Goal: Feedback & Contribution: Contribute content

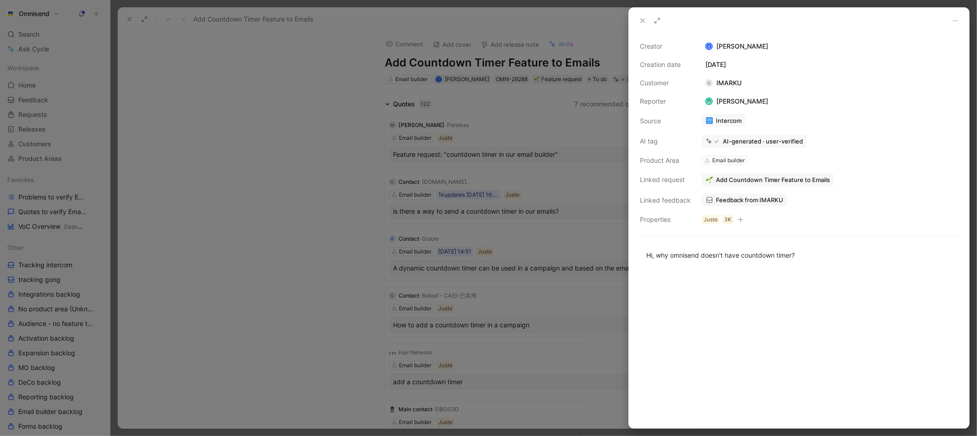
click at [321, 247] on div at bounding box center [488, 218] width 977 height 436
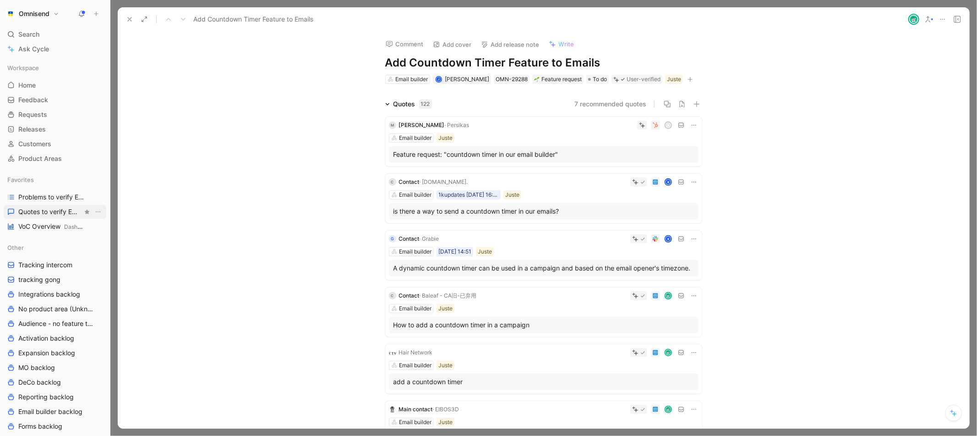
click at [59, 212] on span "Quotes to verify Email builder" at bounding box center [50, 211] width 64 height 9
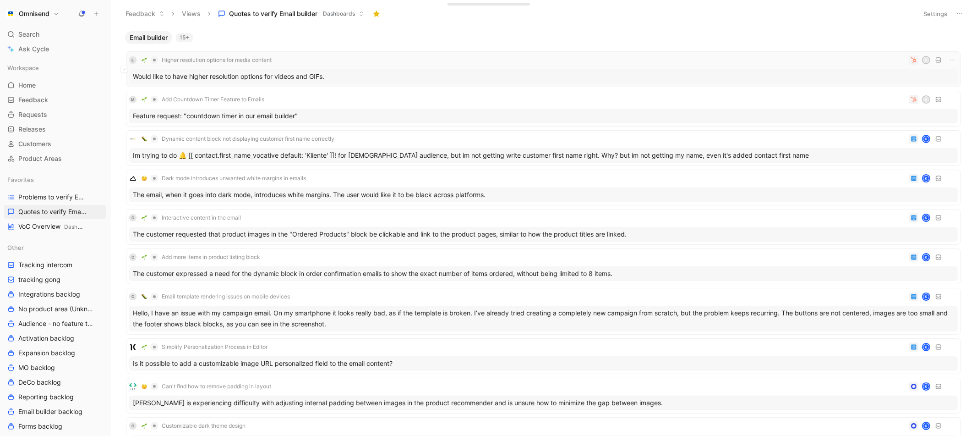
click at [268, 78] on div "Would like to have higher resolution options for videos and GIFs." at bounding box center [543, 76] width 829 height 15
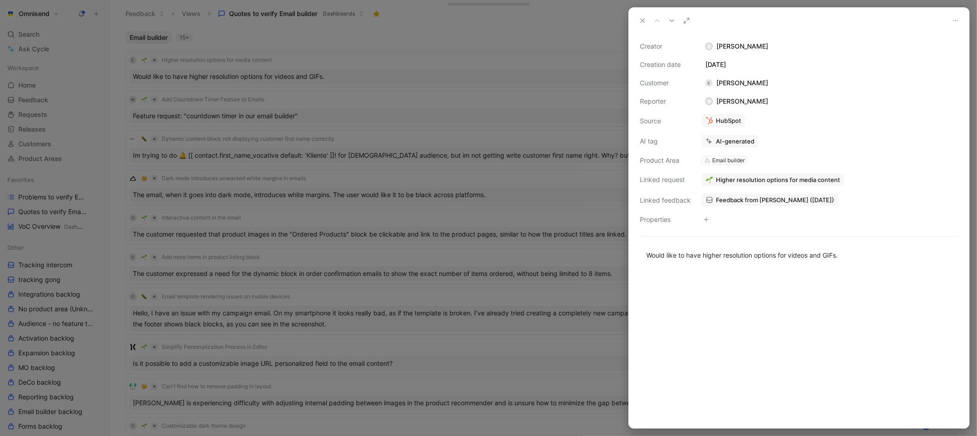
click at [796, 180] on span "Higher resolution options for media content" at bounding box center [778, 179] width 124 height 8
click at [725, 159] on button "Open" at bounding box center [720, 160] width 33 height 13
click at [708, 124] on button "Verify" at bounding box center [712, 124] width 32 height 13
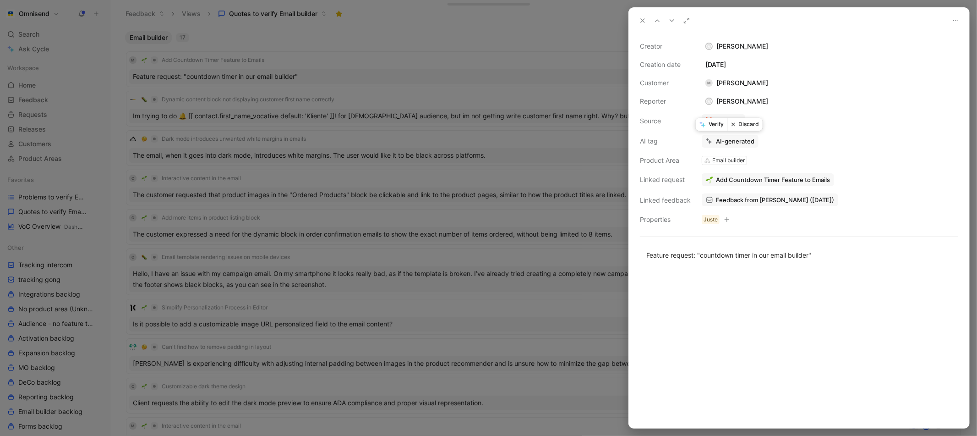
click at [716, 119] on button "Verify" at bounding box center [712, 124] width 32 height 13
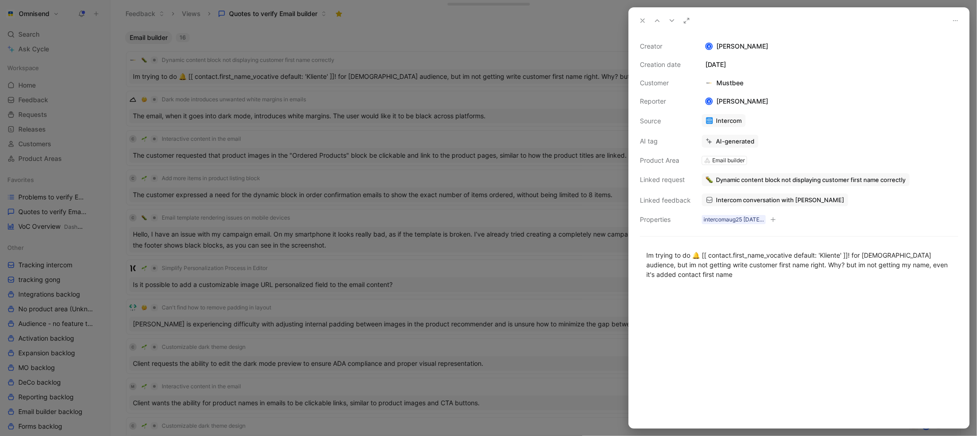
click at [472, 254] on div at bounding box center [488, 218] width 977 height 436
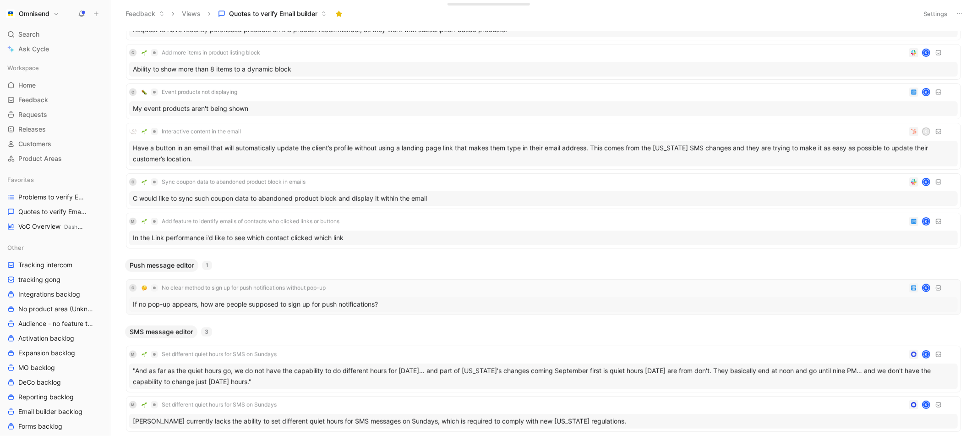
scroll to position [450, 0]
click at [327, 237] on div "In the Link performance i'd like to see which contact clicked which link" at bounding box center [543, 236] width 829 height 15
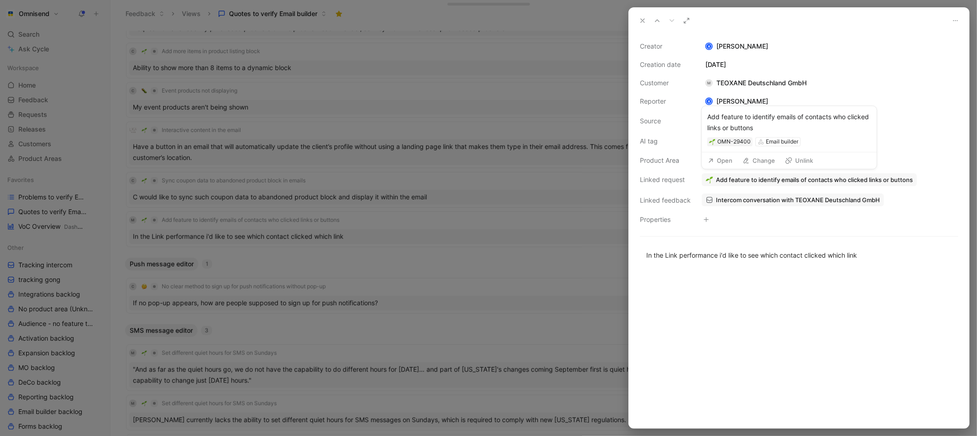
click at [728, 161] on button "Open" at bounding box center [720, 160] width 33 height 13
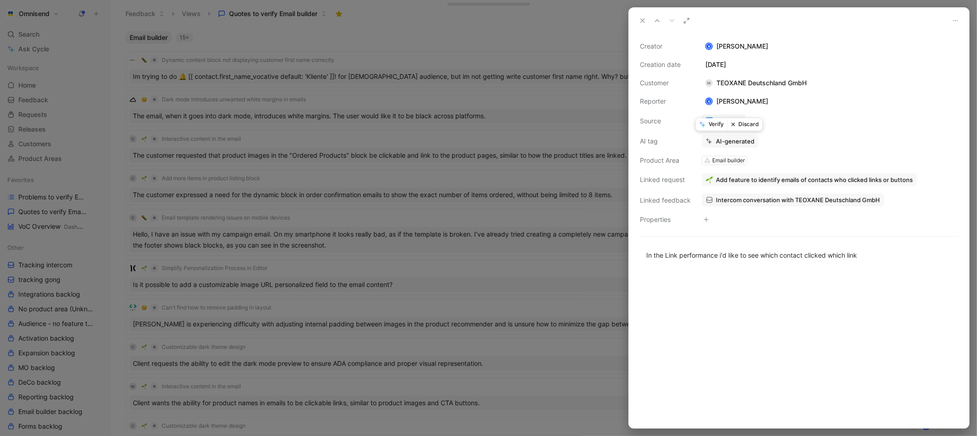
click at [709, 121] on button "Verify" at bounding box center [712, 124] width 32 height 13
click at [725, 162] on button "Open" at bounding box center [720, 160] width 33 height 13
click at [266, 250] on div at bounding box center [488, 218] width 977 height 436
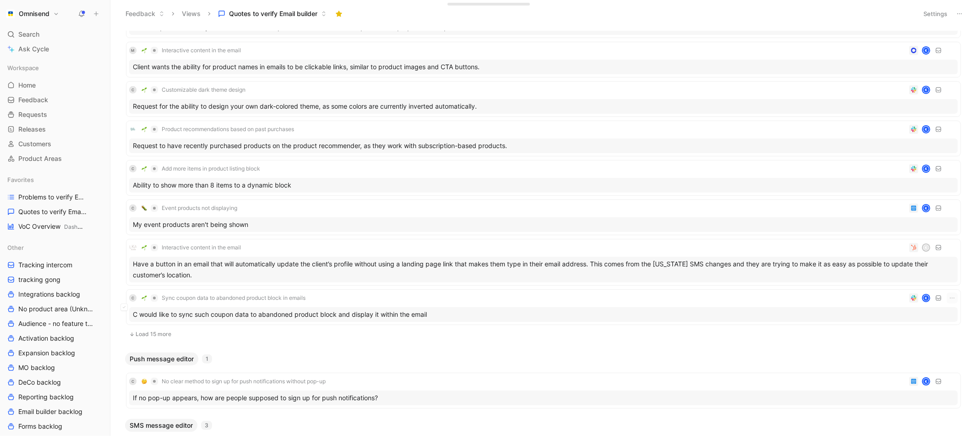
scroll to position [335, 0]
click at [257, 258] on div "Have a button in an email that will automatically update the client’s profile w…" at bounding box center [543, 269] width 829 height 26
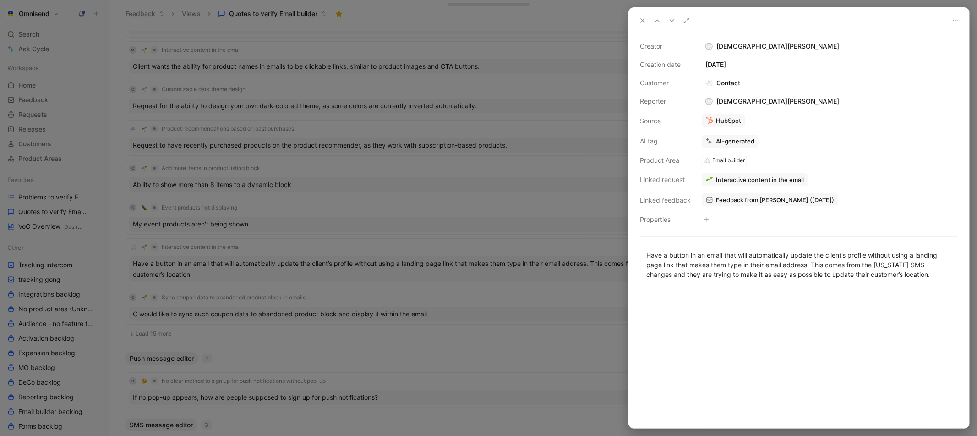
click at [475, 327] on div at bounding box center [488, 218] width 977 height 436
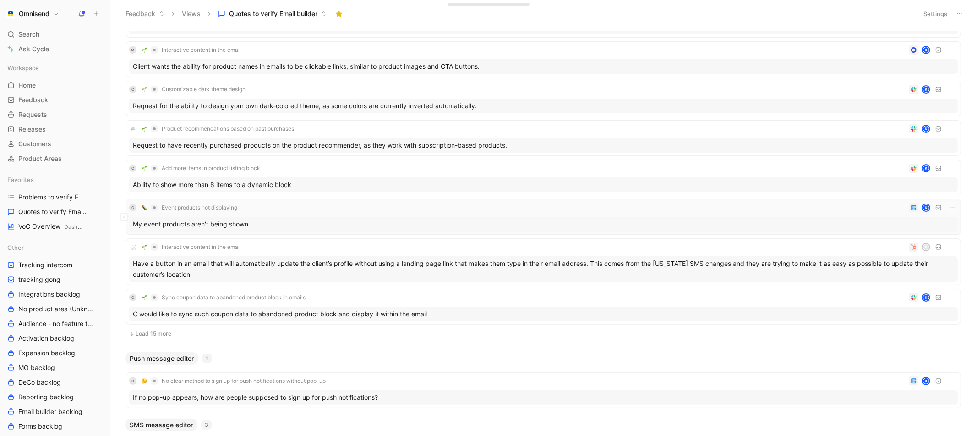
click at [329, 222] on div "My event products aren't being shown" at bounding box center [543, 224] width 829 height 15
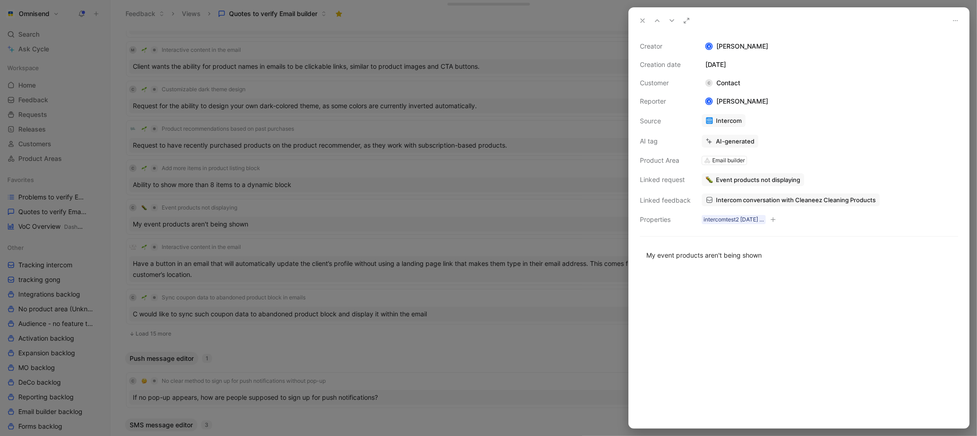
click at [757, 198] on span "Intercom conversation with Cleaneez Cleaning Products" at bounding box center [796, 200] width 160 height 8
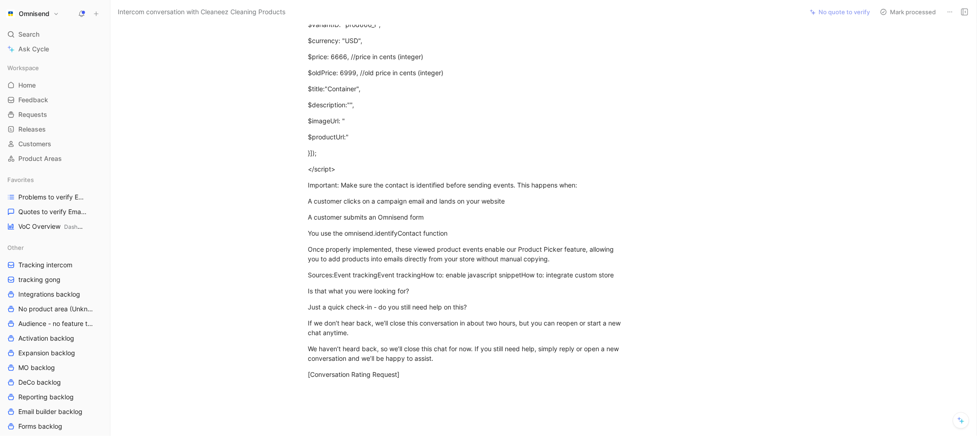
scroll to position [508, 0]
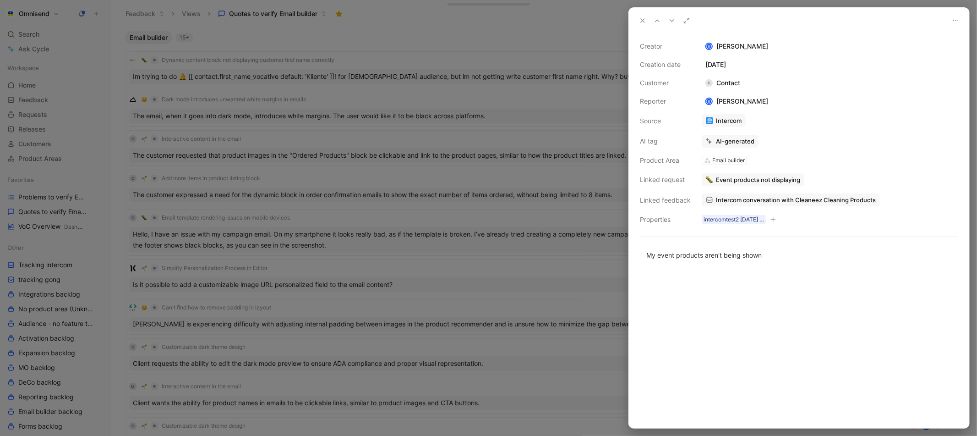
click at [750, 180] on span "Event products not displaying" at bounding box center [758, 179] width 84 height 8
click at [727, 158] on button "Open" at bounding box center [720, 160] width 33 height 13
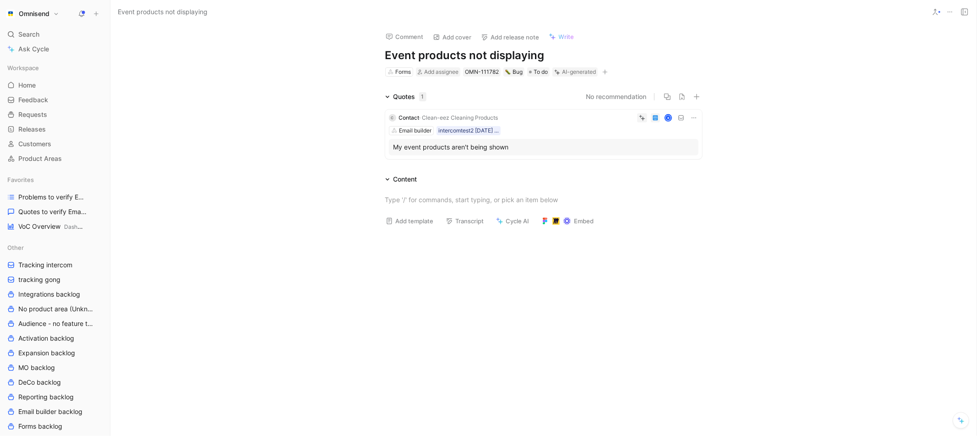
click at [953, 14] on icon at bounding box center [950, 11] width 7 height 7
click at [907, 78] on div "Delete" at bounding box center [905, 72] width 104 height 14
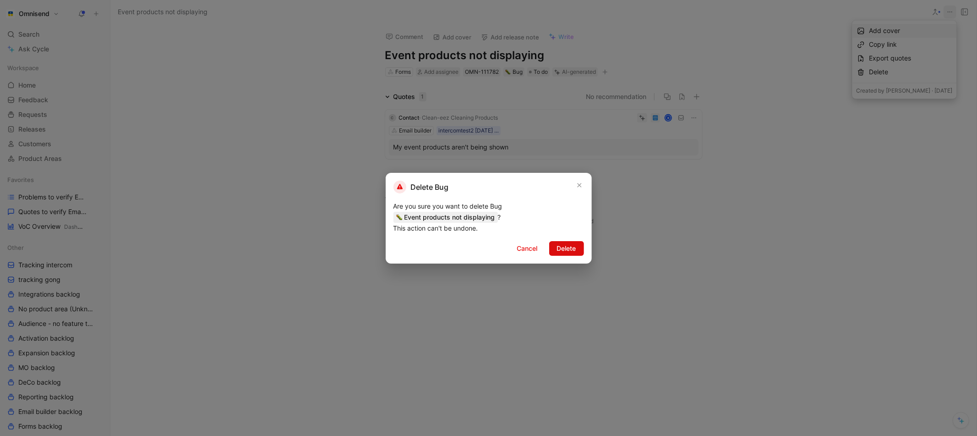
click at [561, 252] on span "Delete" at bounding box center [566, 248] width 19 height 11
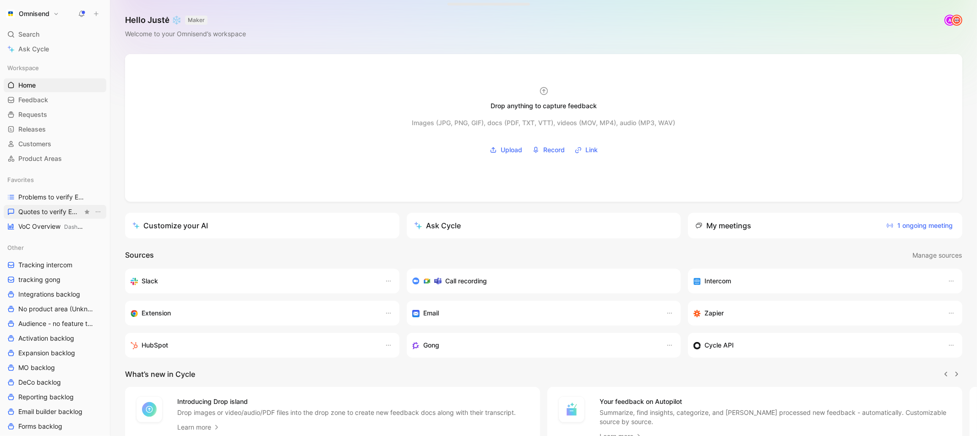
click at [38, 213] on span "Quotes to verify Email builder" at bounding box center [50, 211] width 64 height 9
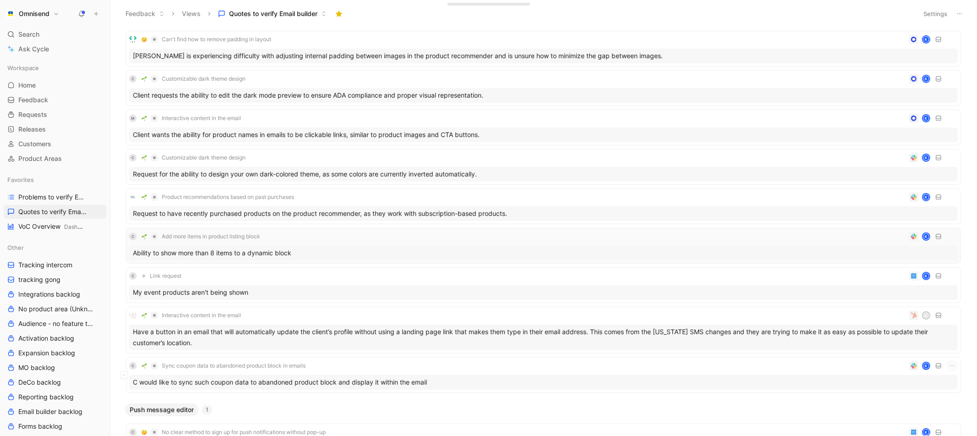
scroll to position [267, 0]
click at [278, 285] on div "My event products aren't being shown" at bounding box center [543, 292] width 829 height 15
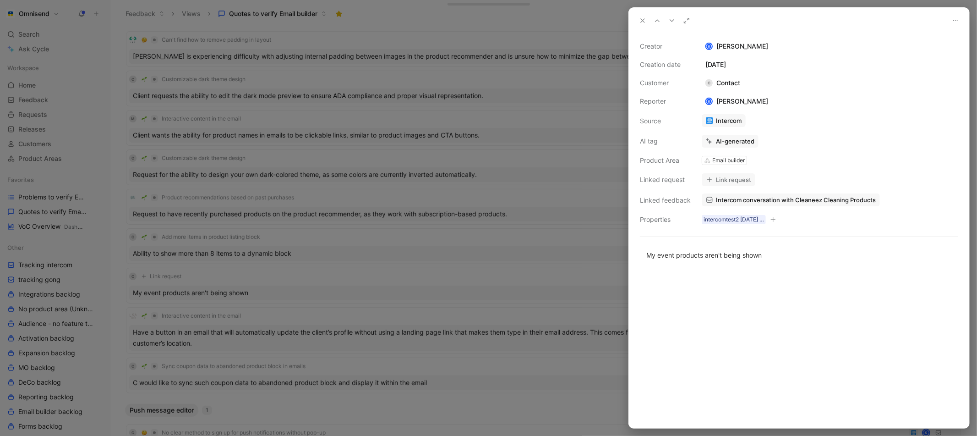
click at [956, 16] on button at bounding box center [955, 20] width 13 height 13
click at [943, 52] on span "Delete quote" at bounding box center [935, 53] width 38 height 8
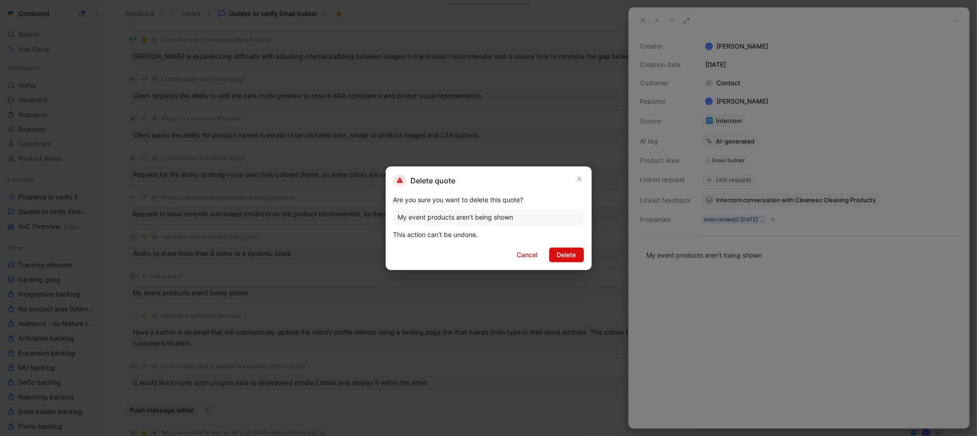
click at [570, 255] on span "Delete" at bounding box center [566, 254] width 19 height 11
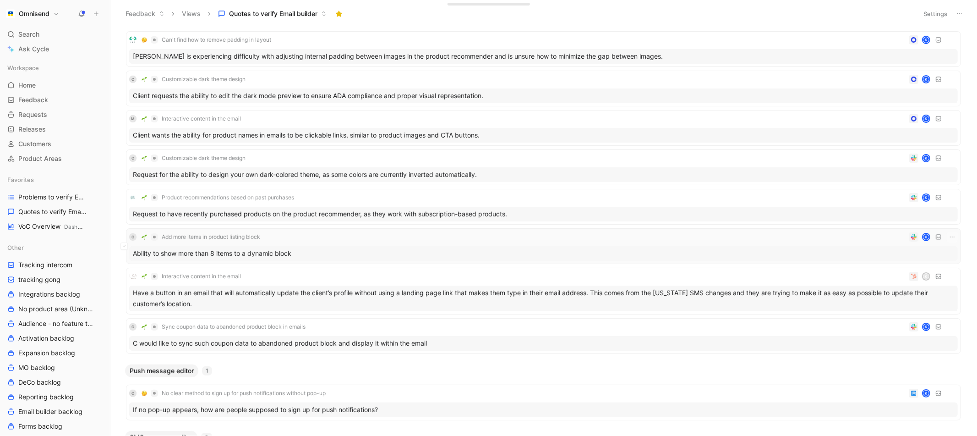
click at [380, 250] on div "Ability to show more than 8 items to a dynamic block" at bounding box center [543, 253] width 829 height 15
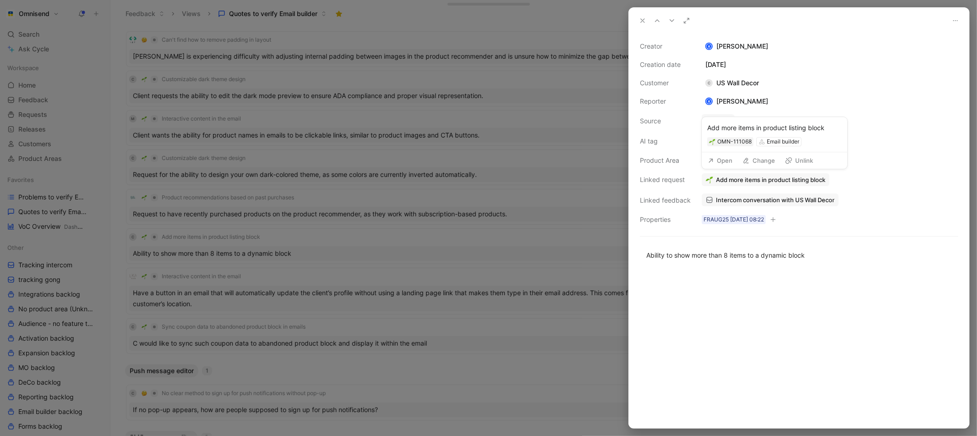
click at [713, 164] on icon at bounding box center [711, 160] width 6 height 6
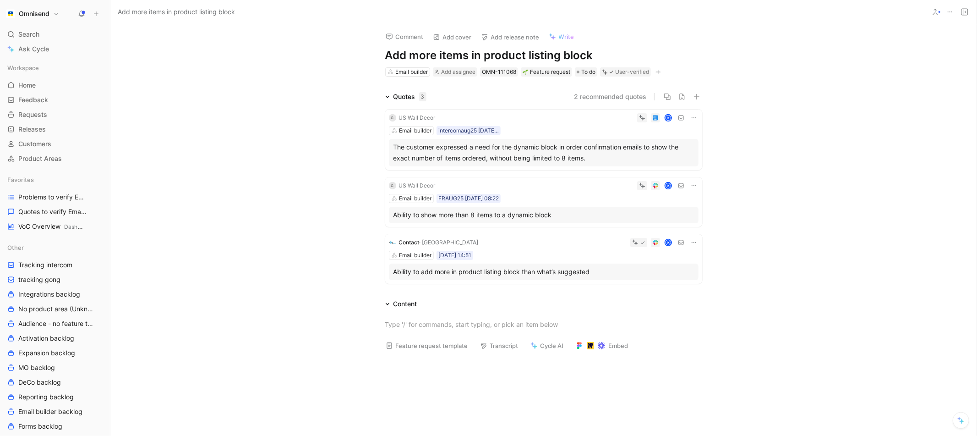
click at [537, 51] on h1 "Add more items in product listing block" at bounding box center [543, 55] width 317 height 15
click at [43, 212] on span "Quotes to verify Email builder" at bounding box center [50, 211] width 64 height 9
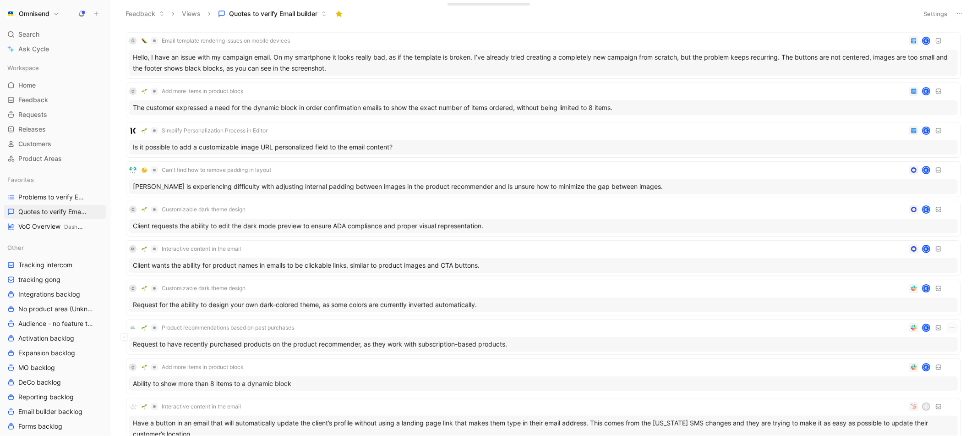
scroll to position [174, 0]
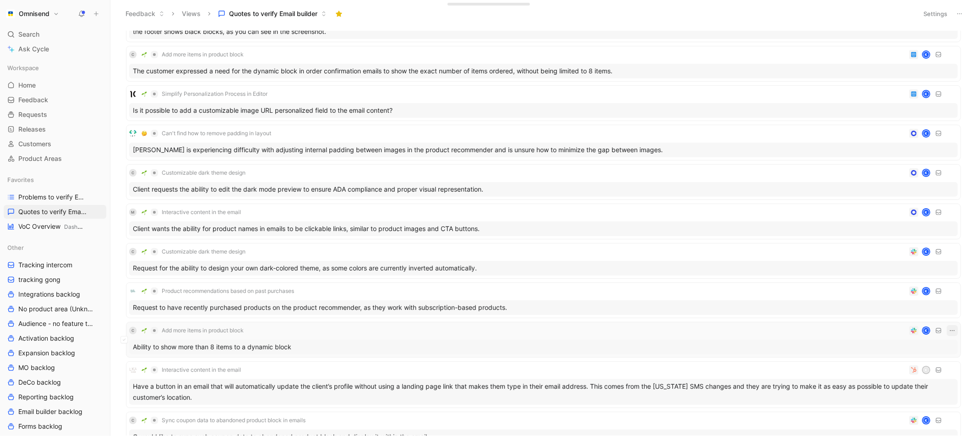
click at [952, 327] on icon "button" at bounding box center [952, 330] width 7 height 7
click at [684, 348] on div "Ability to show more than 8 items to a dynamic block" at bounding box center [543, 347] width 829 height 15
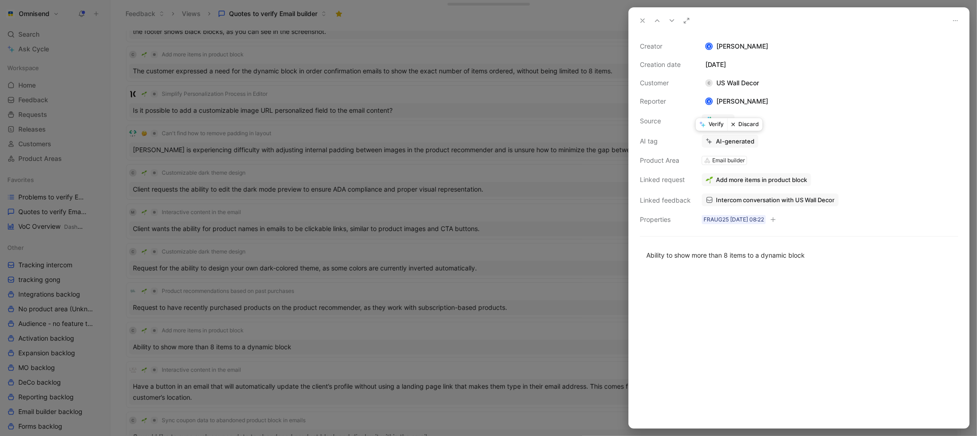
click at [711, 126] on button "Verify" at bounding box center [712, 124] width 32 height 13
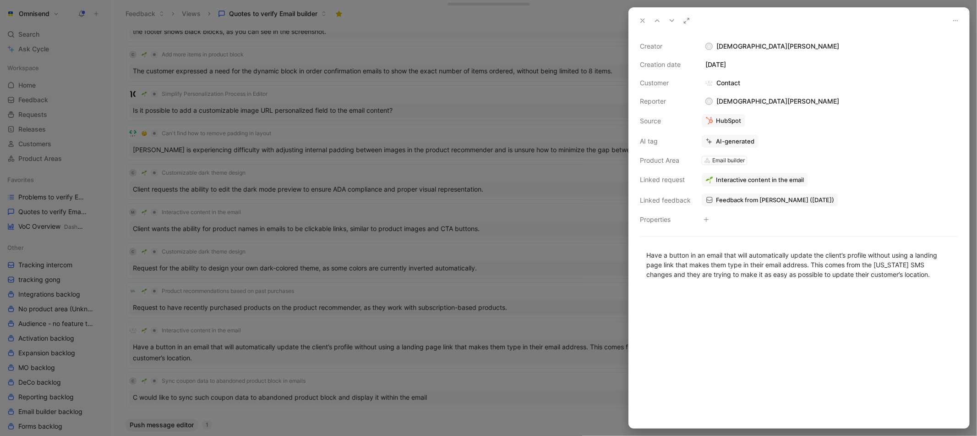
click at [552, 277] on div at bounding box center [488, 218] width 977 height 436
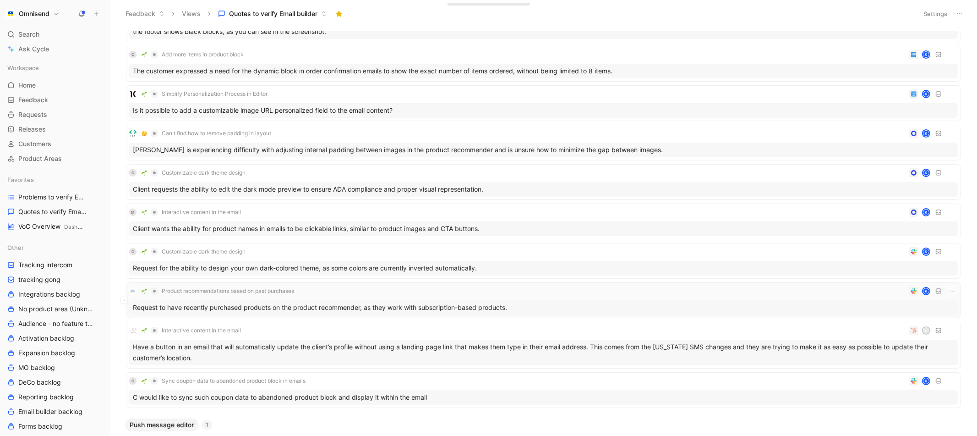
click at [387, 305] on div "Request to have recently purchased products on the product recommender, as they…" at bounding box center [543, 307] width 829 height 15
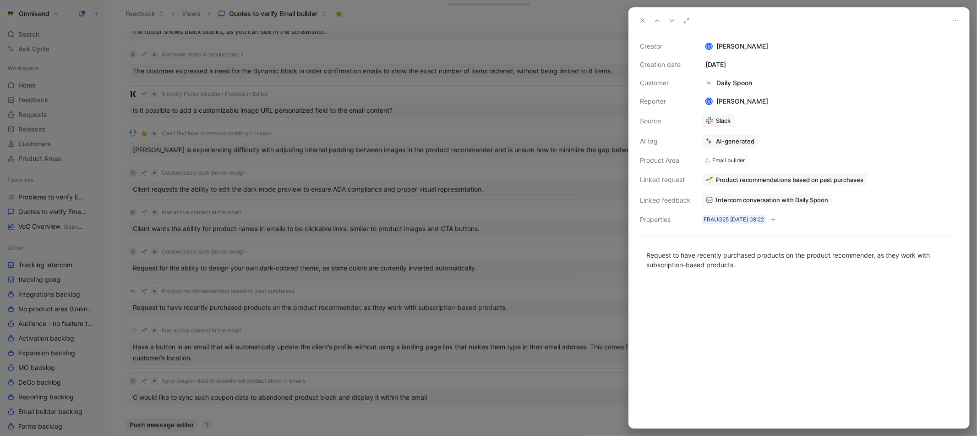
click at [831, 180] on span "Product recommendations based on past purchases" at bounding box center [790, 179] width 148 height 8
drag, startPoint x: 921, startPoint y: 181, endPoint x: 872, endPoint y: 181, distance: 49.0
click at [725, 160] on button "Open" at bounding box center [720, 160] width 33 height 13
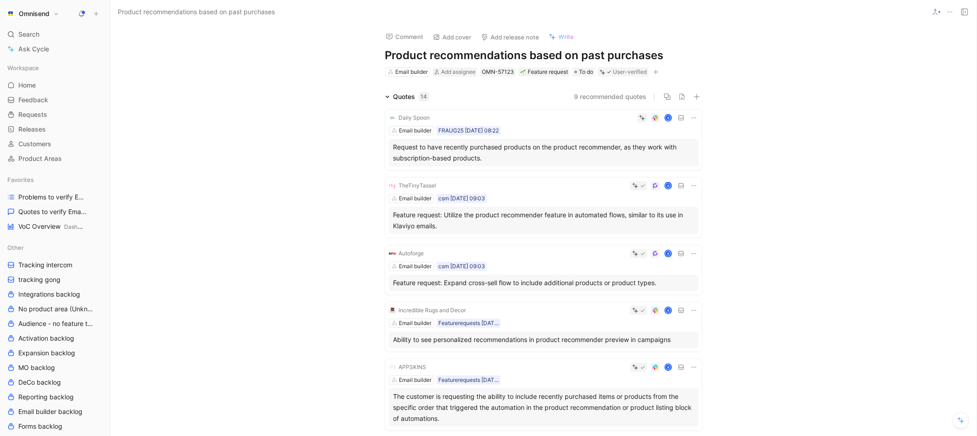
click at [696, 118] on icon at bounding box center [694, 117] width 7 height 7
click at [676, 151] on span "Change request" at bounding box center [671, 148] width 48 height 8
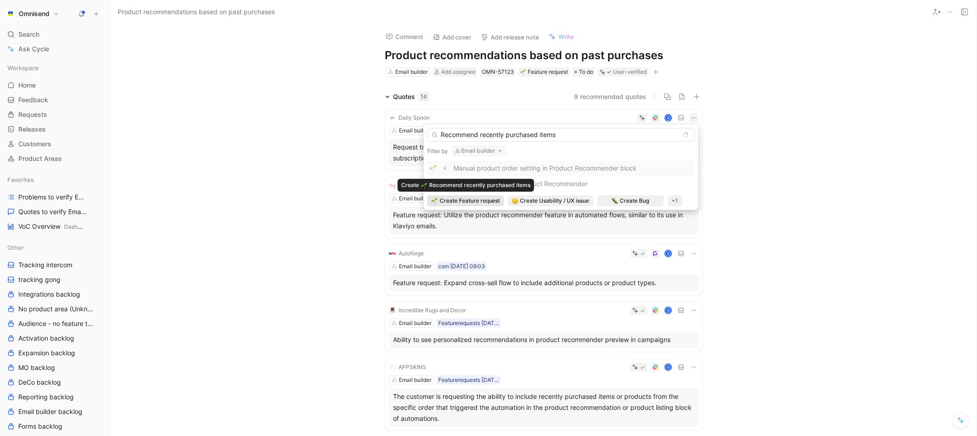
type input "Recommend recently purchased items"
click at [469, 196] on span "Create Feature request" at bounding box center [470, 200] width 60 height 9
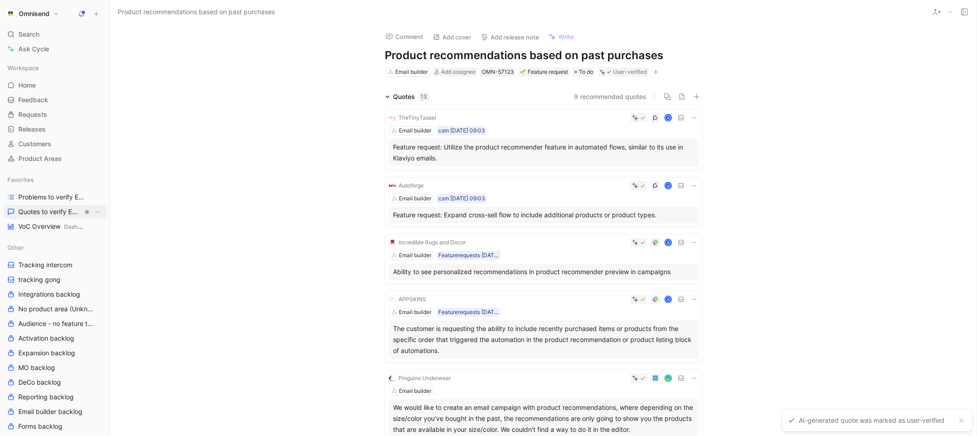
click at [45, 204] on div "Favorites Problems to verify Email Builder Quotes to verify Email builder VoC O…" at bounding box center [55, 203] width 103 height 60
click at [45, 210] on span "Quotes to verify Email builder" at bounding box center [50, 211] width 64 height 9
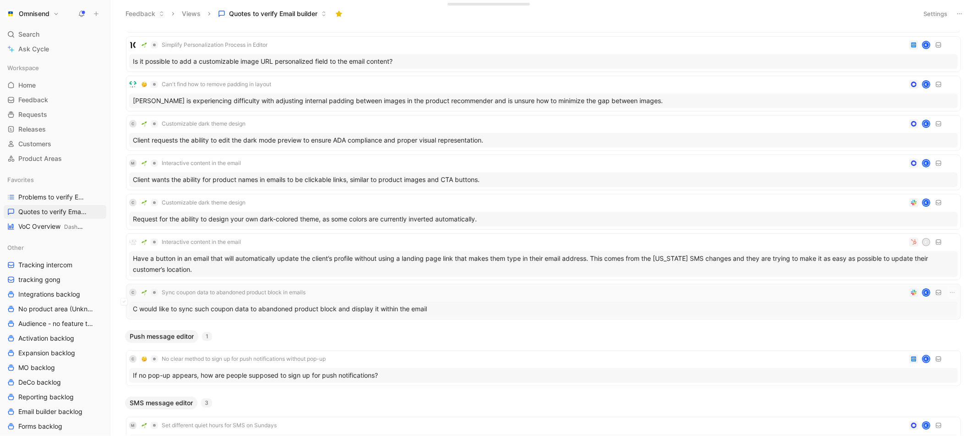
scroll to position [181, 0]
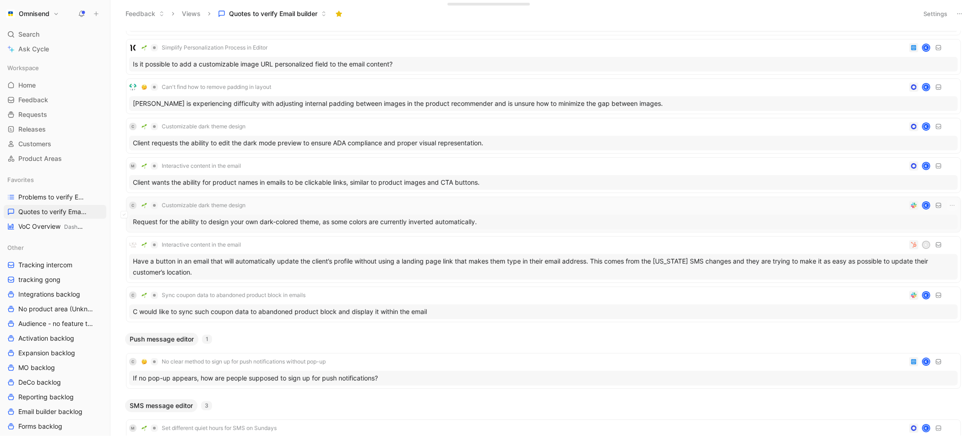
click at [302, 221] on div "Request for the ability to design your own dark-colored theme, as some colors a…" at bounding box center [543, 221] width 829 height 15
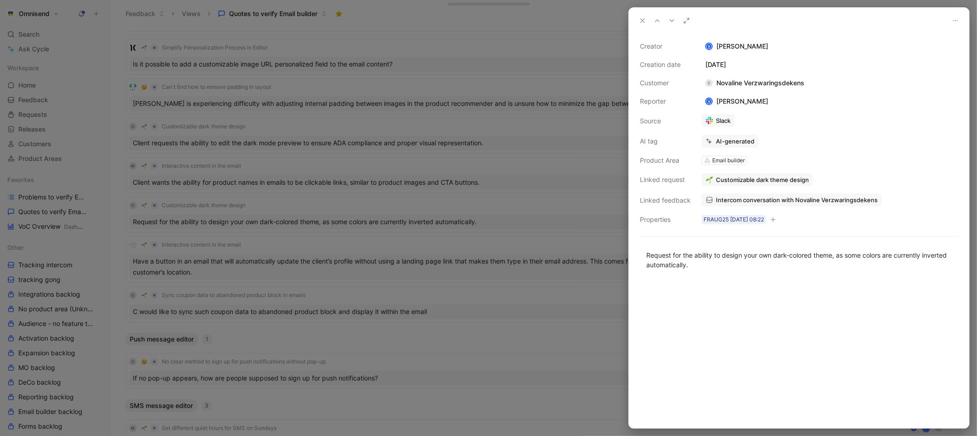
click at [777, 199] on span "Intercom conversation with Novaline Verzwaringsdekens" at bounding box center [797, 200] width 162 height 8
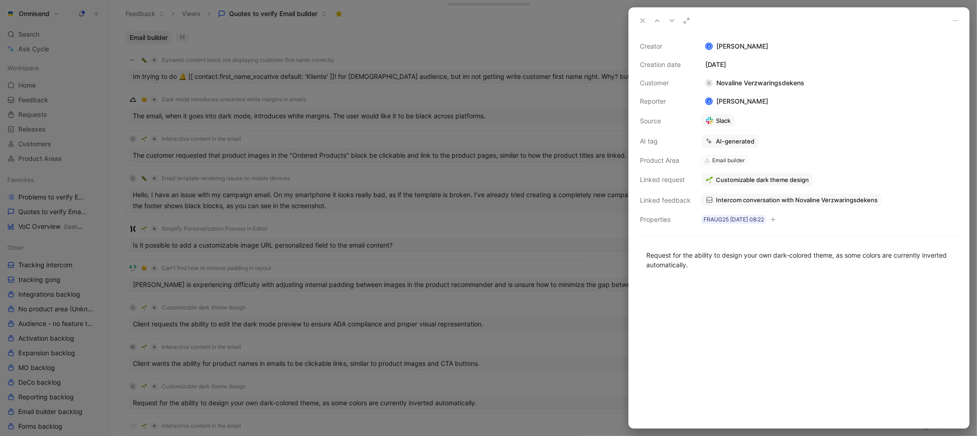
click at [427, 300] on div at bounding box center [488, 218] width 977 height 436
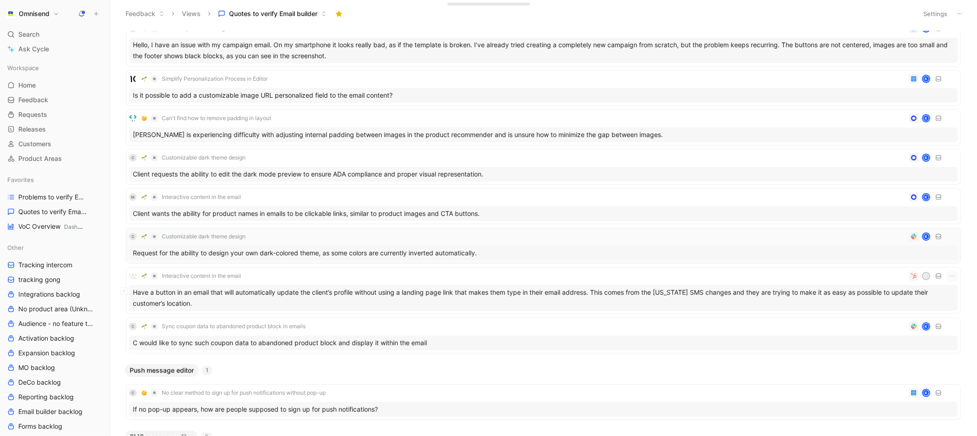
scroll to position [150, 0]
click at [950, 232] on icon "button" at bounding box center [952, 235] width 7 height 7
drag, startPoint x: 919, startPoint y: 278, endPoint x: 757, endPoint y: 255, distance: 163.4
click at [757, 255] on body "Omnisend Search ⌘ K Ask Cycle Workspace Home G then H Feedback G then F Request…" at bounding box center [488, 218] width 977 height 436
click at [914, 233] on icon at bounding box center [913, 235] width 5 height 5
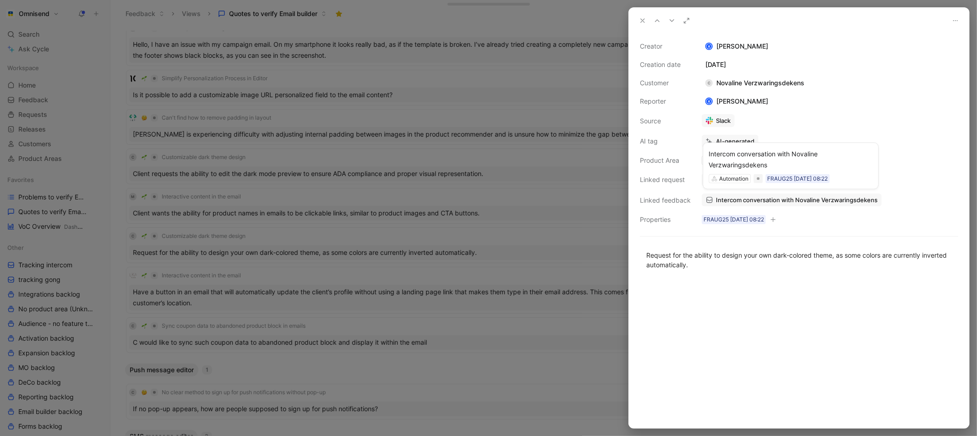
click at [799, 198] on span "Intercom conversation with Novaline Verzwaringsdekens" at bounding box center [797, 200] width 162 height 8
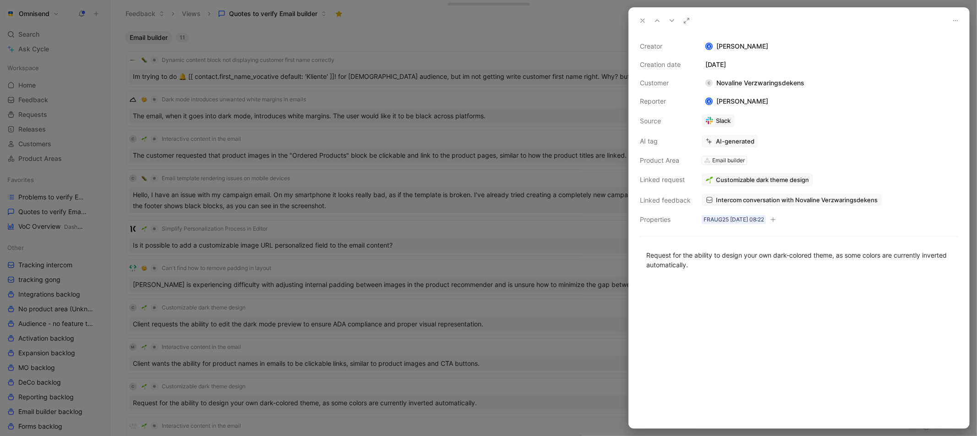
click at [349, 159] on div at bounding box center [488, 218] width 977 height 436
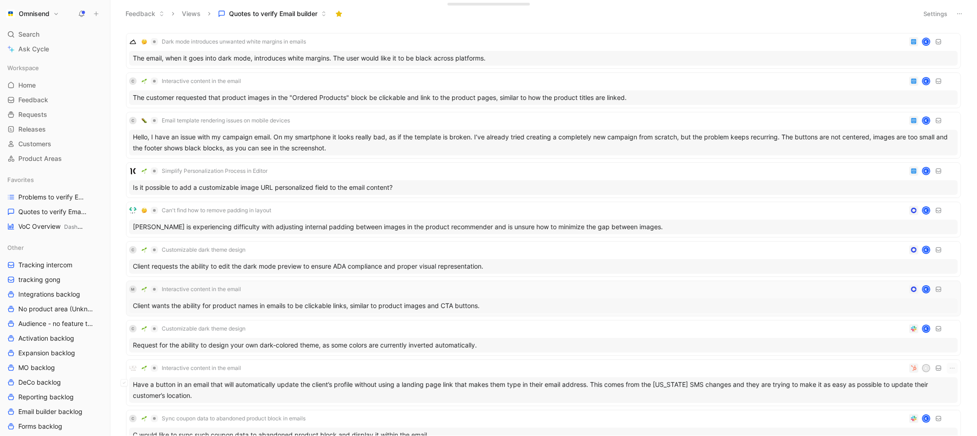
scroll to position [70, 0]
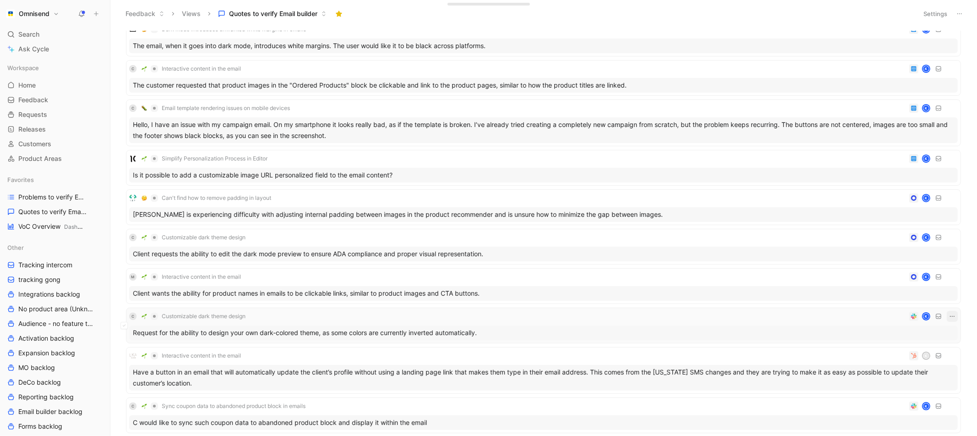
click at [951, 313] on icon "button" at bounding box center [952, 315] width 7 height 7
click at [899, 360] on div "Delete" at bounding box center [914, 357] width 79 height 11
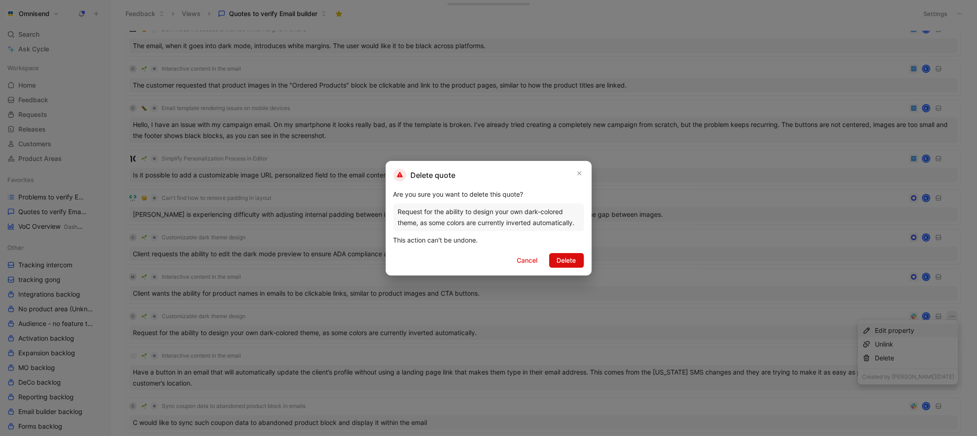
click at [573, 260] on span "Delete" at bounding box center [566, 260] width 19 height 11
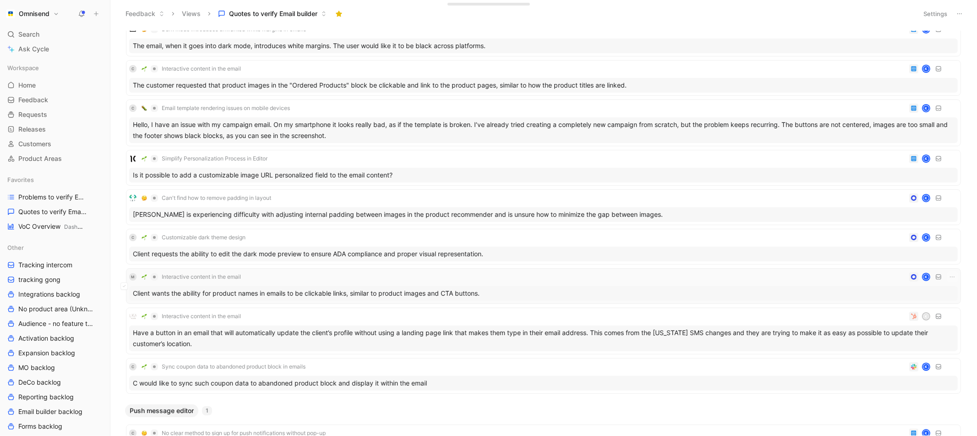
click at [313, 289] on div "Client wants the ability for product names in emails to be clickable links, sim…" at bounding box center [543, 293] width 829 height 15
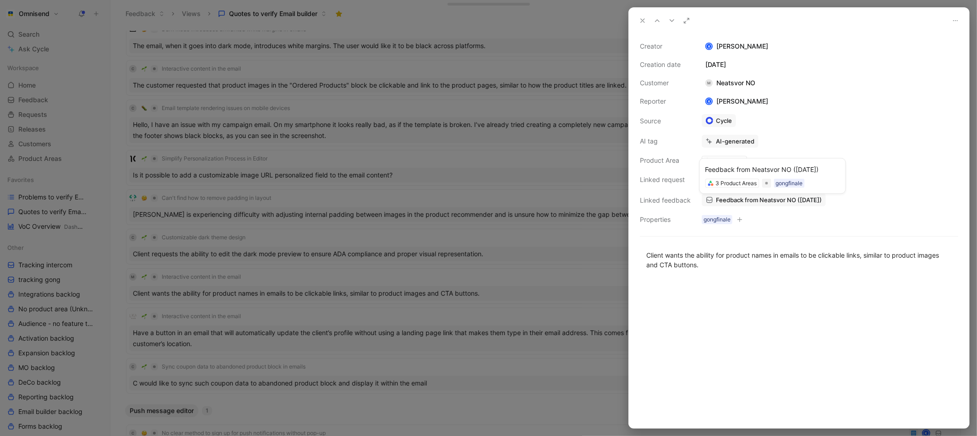
click at [764, 198] on span "Feedback from Neatsvor NO ([DATE])" at bounding box center [769, 200] width 106 height 8
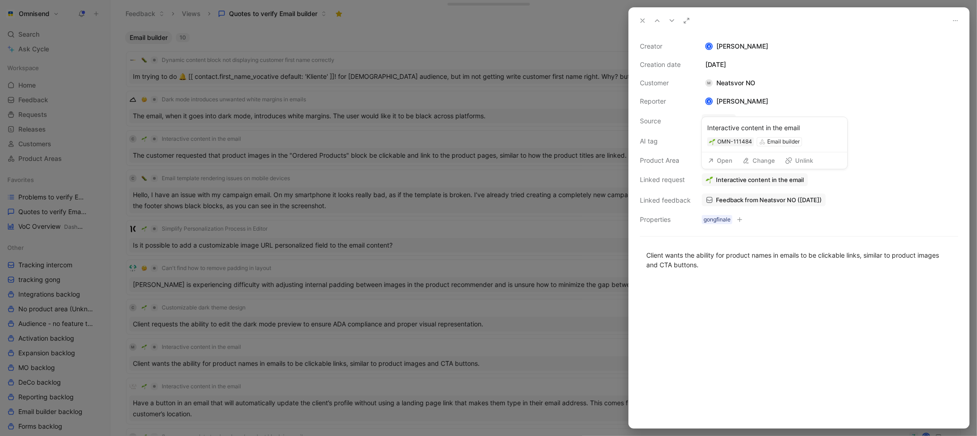
click at [760, 163] on button "Change" at bounding box center [759, 160] width 41 height 13
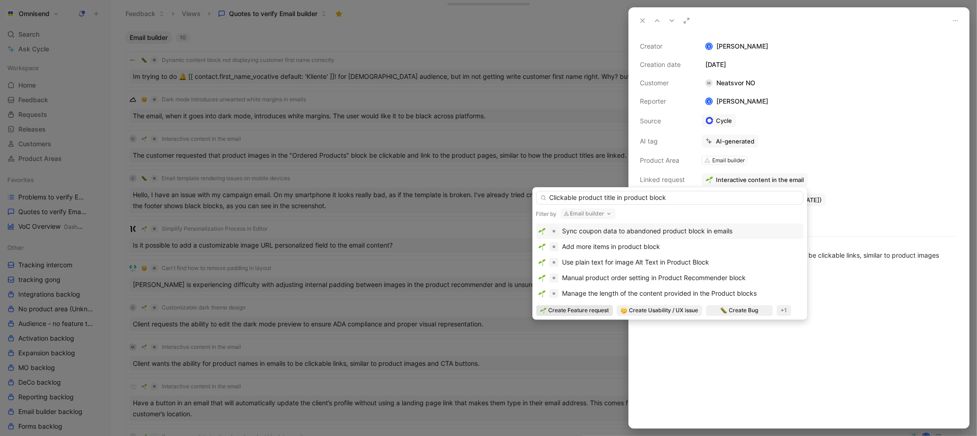
type input "Clickable product title in product block"
click at [595, 308] on span "Create Feature request" at bounding box center [578, 310] width 60 height 9
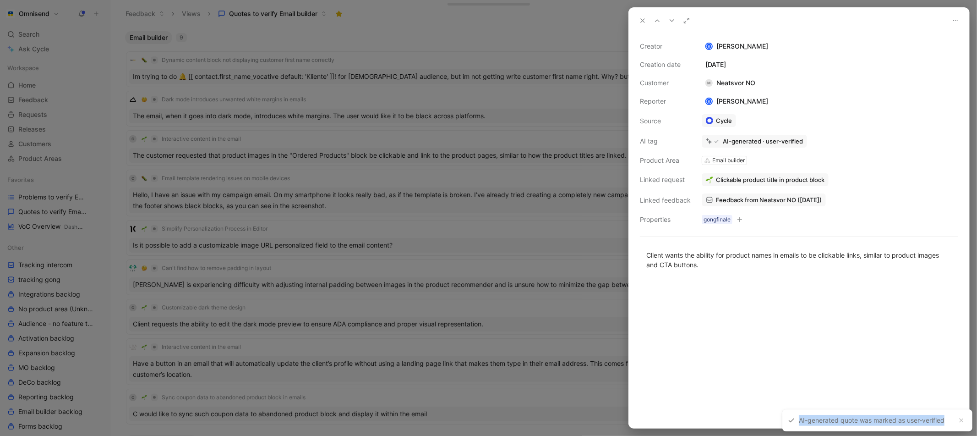
click at [641, 21] on icon at bounding box center [642, 20] width 7 height 7
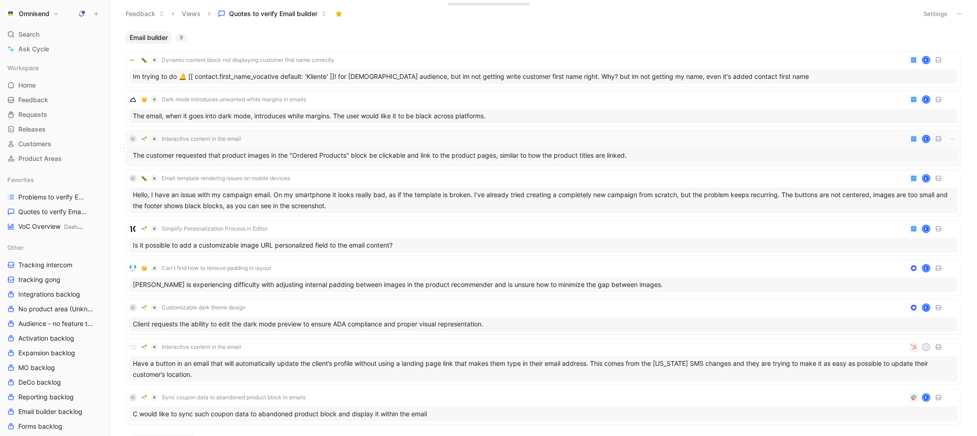
click at [561, 154] on div "The customer requested that product images in the "Ordered Products" block be c…" at bounding box center [543, 155] width 829 height 15
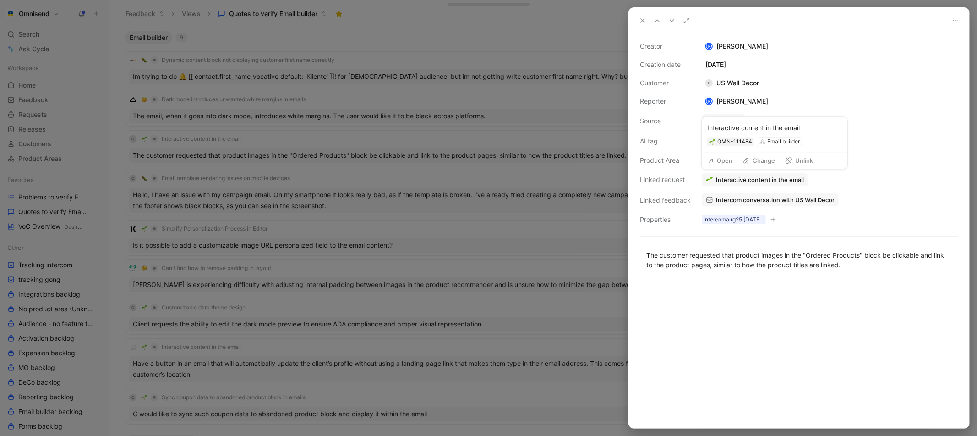
click at [719, 163] on button "Open" at bounding box center [720, 160] width 33 height 13
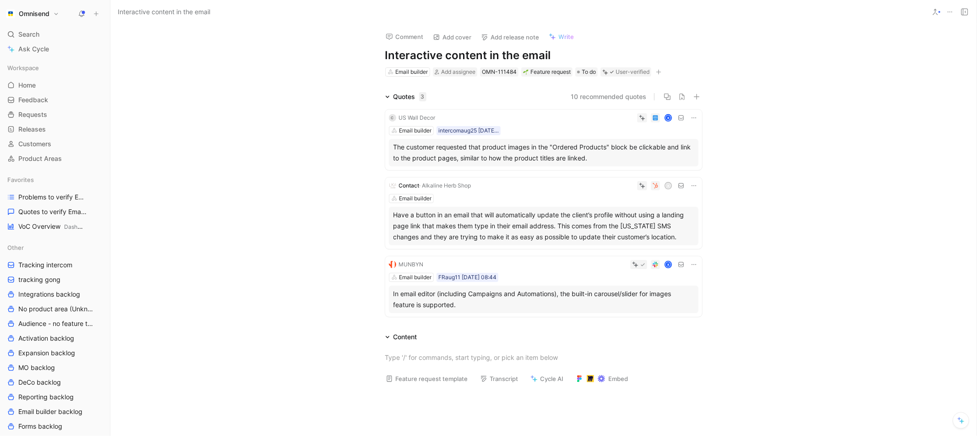
click at [691, 117] on icon at bounding box center [694, 117] width 7 height 7
click at [677, 150] on span "Change request" at bounding box center [671, 148] width 48 height 8
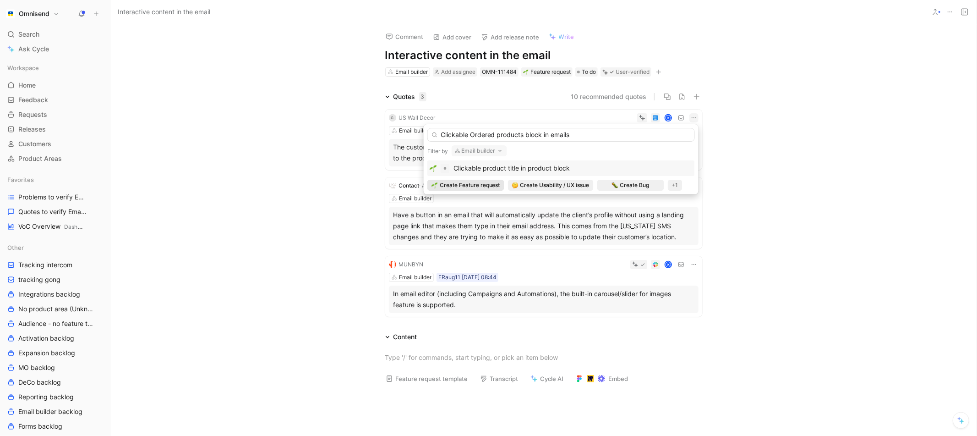
type input "Clickable Ordered products block in emails"
click at [488, 186] on span "Create Feature request" at bounding box center [470, 185] width 60 height 9
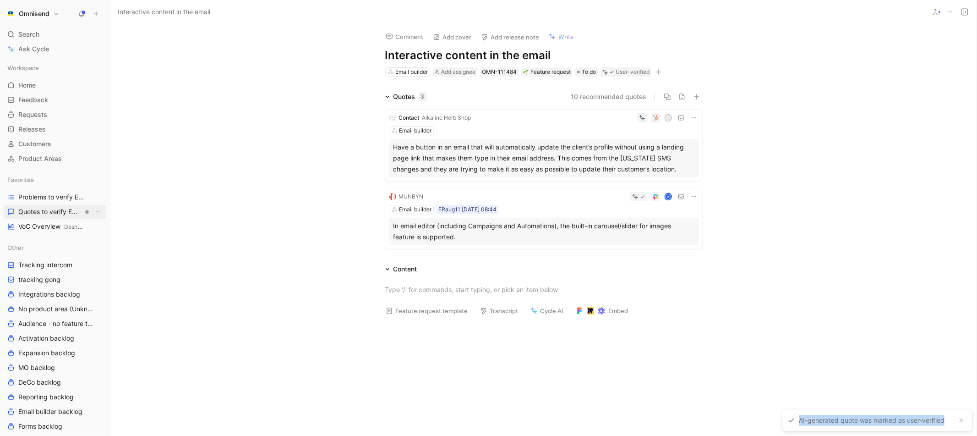
click at [54, 211] on span "Quotes to verify Email builder" at bounding box center [50, 211] width 64 height 9
